Goal: Task Accomplishment & Management: Manage account settings

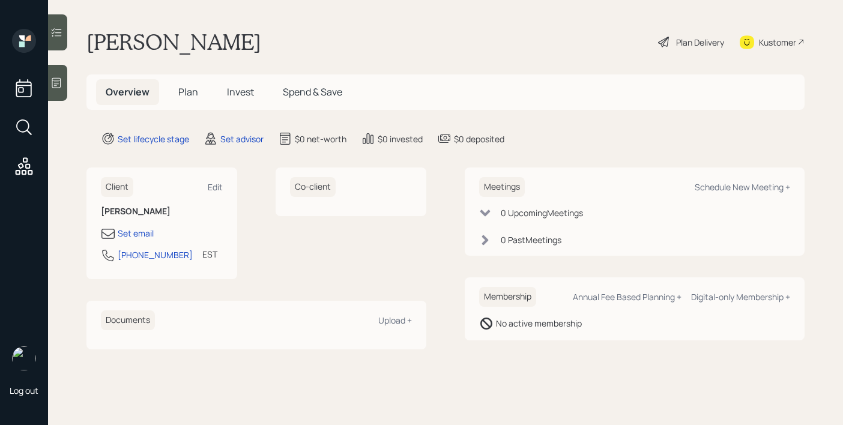
click at [755, 42] on div "Kustomer" at bounding box center [772, 42] width 65 height 26
click at [220, 189] on div "Edit" at bounding box center [215, 186] width 15 height 11
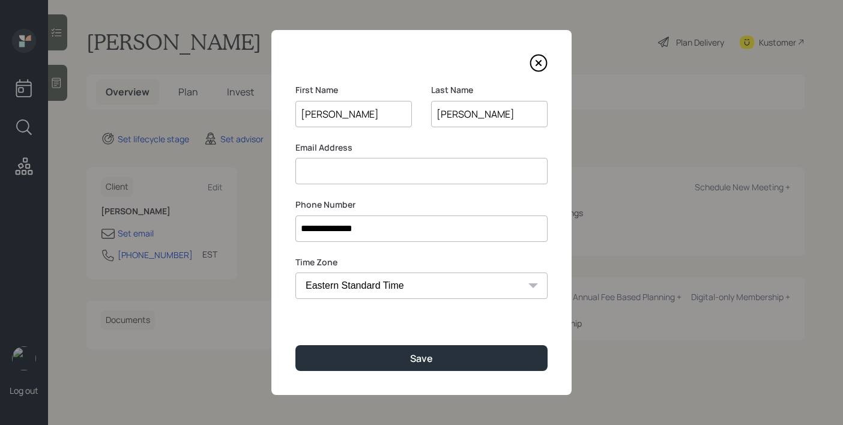
click at [396, 163] on input at bounding box center [421, 171] width 252 height 26
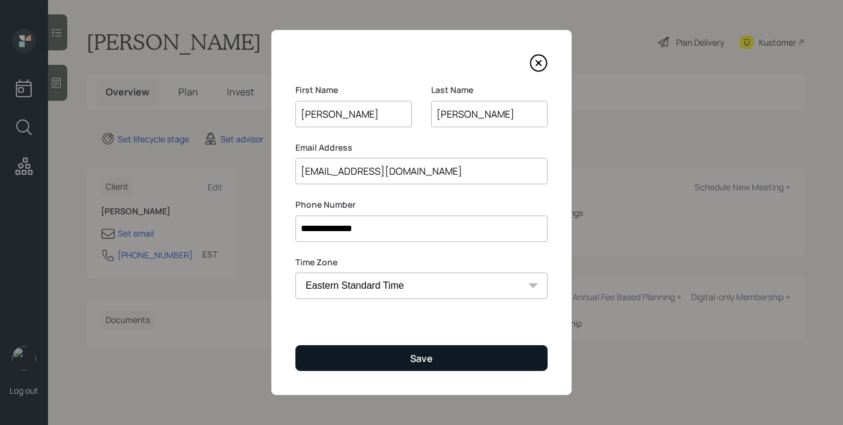
type input "[EMAIL_ADDRESS][DOMAIN_NAME]"
click at [417, 351] on button "Save" at bounding box center [421, 358] width 252 height 26
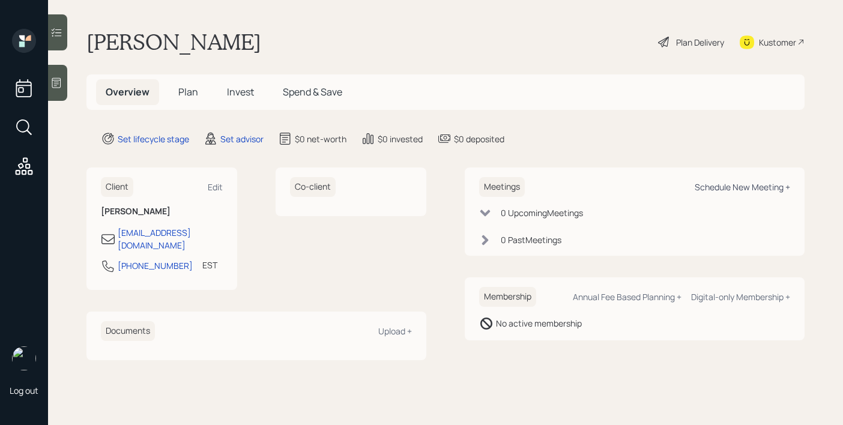
click at [729, 192] on div "Schedule New Meeting +" at bounding box center [742, 186] width 95 height 11
select select "round-robin"
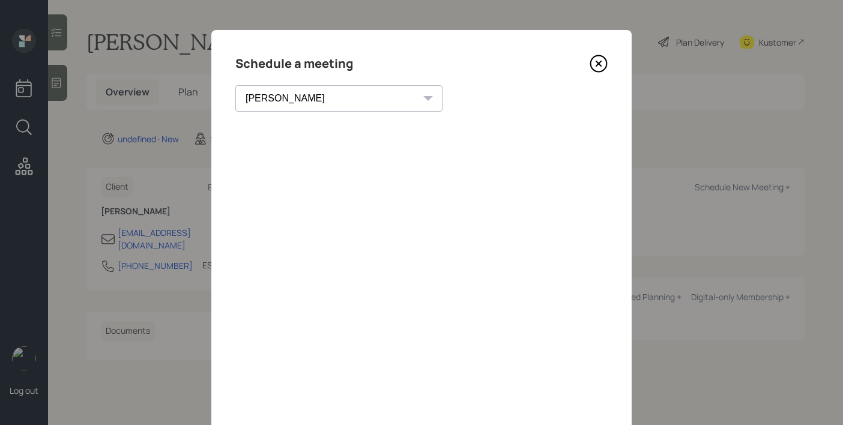
click at [594, 65] on icon at bounding box center [599, 64] width 18 height 18
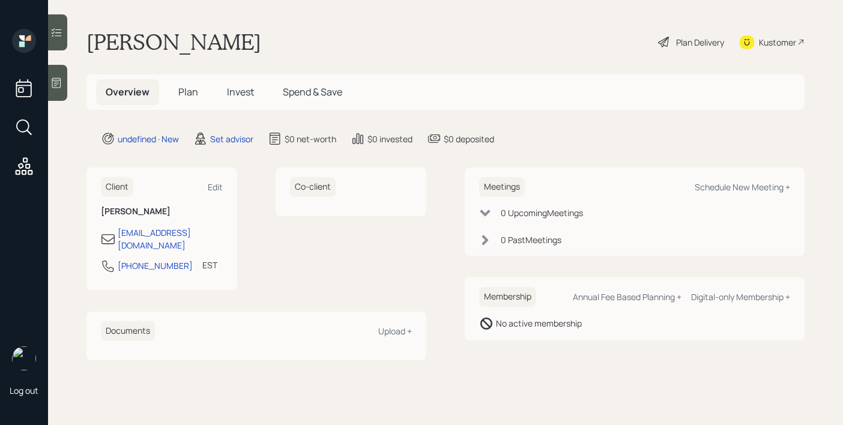
click at [66, 83] on div at bounding box center [57, 83] width 19 height 36
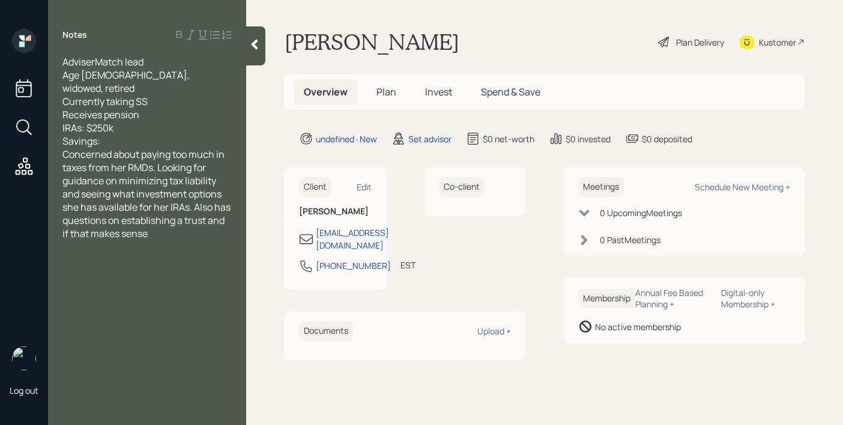
click at [177, 134] on div "Savings:" at bounding box center [146, 140] width 169 height 13
click at [253, 56] on div at bounding box center [255, 45] width 19 height 39
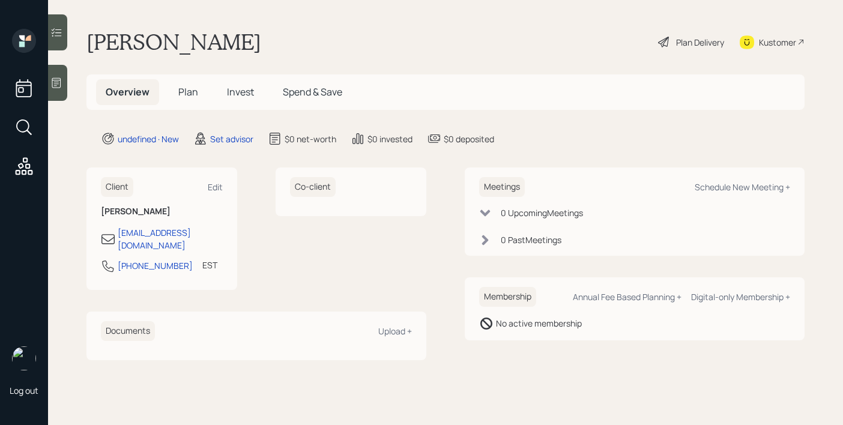
click at [62, 90] on div at bounding box center [57, 83] width 19 height 36
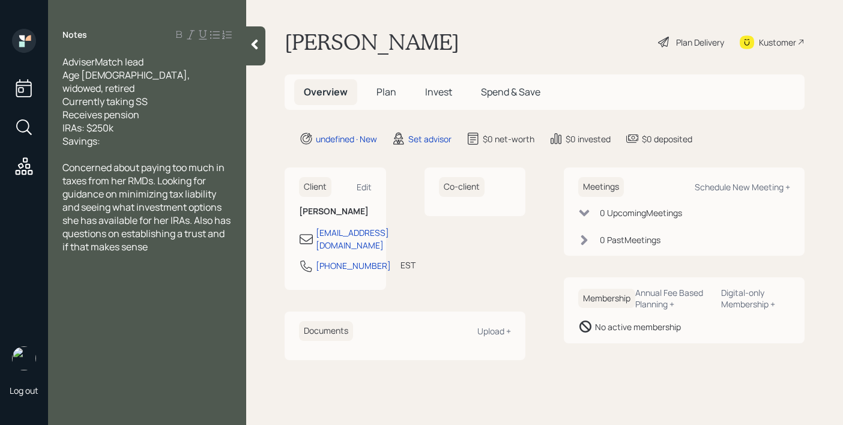
click at [256, 45] on icon at bounding box center [255, 44] width 12 height 12
